Goal: Task Accomplishment & Management: Complete application form

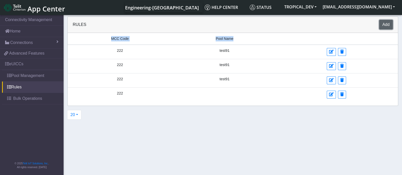
click at [390, 26] on button "Add" at bounding box center [386, 25] width 14 height 10
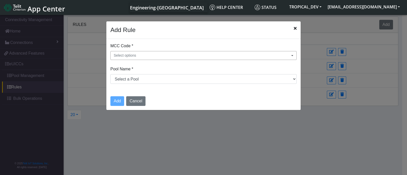
click at [161, 53] on button "Select options" at bounding box center [203, 55] width 186 height 9
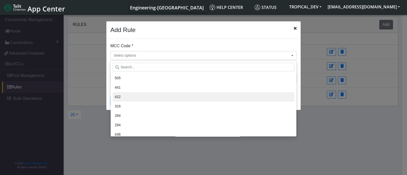
click at [130, 92] on li "422" at bounding box center [204, 96] width 182 height 9
click at [177, 62] on div "505 441 422 316 284 294 436 247 502 653 374 734 654 455 365 226 232 346 290 510…" at bounding box center [203, 99] width 186 height 76
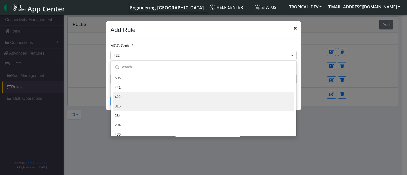
click at [121, 104] on li "316" at bounding box center [204, 106] width 182 height 9
click at [299, 95] on div "Add Cancel" at bounding box center [203, 101] width 194 height 18
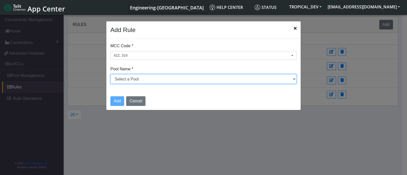
drag, startPoint x: 127, startPoint y: 77, endPoint x: 126, endPoint y: 82, distance: 4.8
click at [126, 77] on select "Select a Pool testPoolApril11 DNLD_TPP-test-test-1 DNLD_TPP-testing-[DATE] DNLD…" at bounding box center [203, 79] width 186 height 10
select select "12: Object"
click at [110, 74] on select "Select a Pool testPoolApril11 DNLD_TPP-test-test-1 DNLD_TPP-testing-[DATE] DNLD…" at bounding box center [203, 79] width 186 height 10
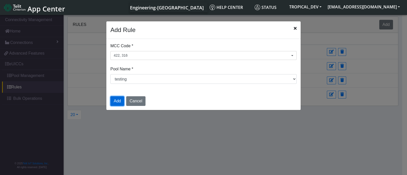
click at [117, 102] on button "Add" at bounding box center [117, 101] width 14 height 10
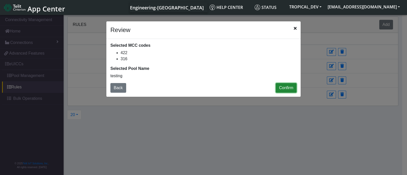
click at [283, 86] on button "Confirm" at bounding box center [286, 88] width 21 height 10
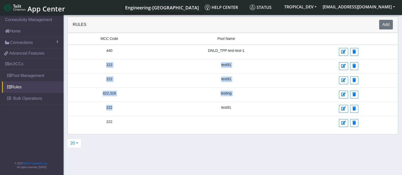
drag, startPoint x: 102, startPoint y: 64, endPoint x: 184, endPoint y: 112, distance: 94.8
click at [184, 112] on tbody "440 DNLD_TPP-test-test-1 222 test91 222 test91 422,316 testing 222 test91 222" at bounding box center [233, 87] width 330 height 85
click at [389, 26] on button "Add" at bounding box center [386, 25] width 14 height 10
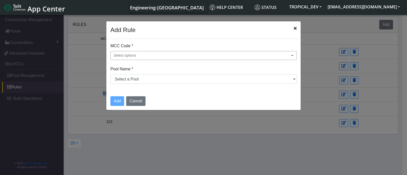
click at [134, 58] on span "Select options" at bounding box center [125, 55] width 22 height 5
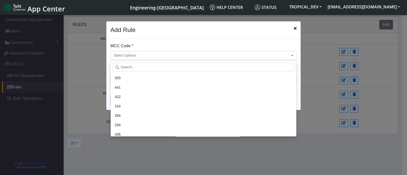
click at [296, 28] on icon "Close" at bounding box center [295, 28] width 3 height 4
